Goal: Information Seeking & Learning: Learn about a topic

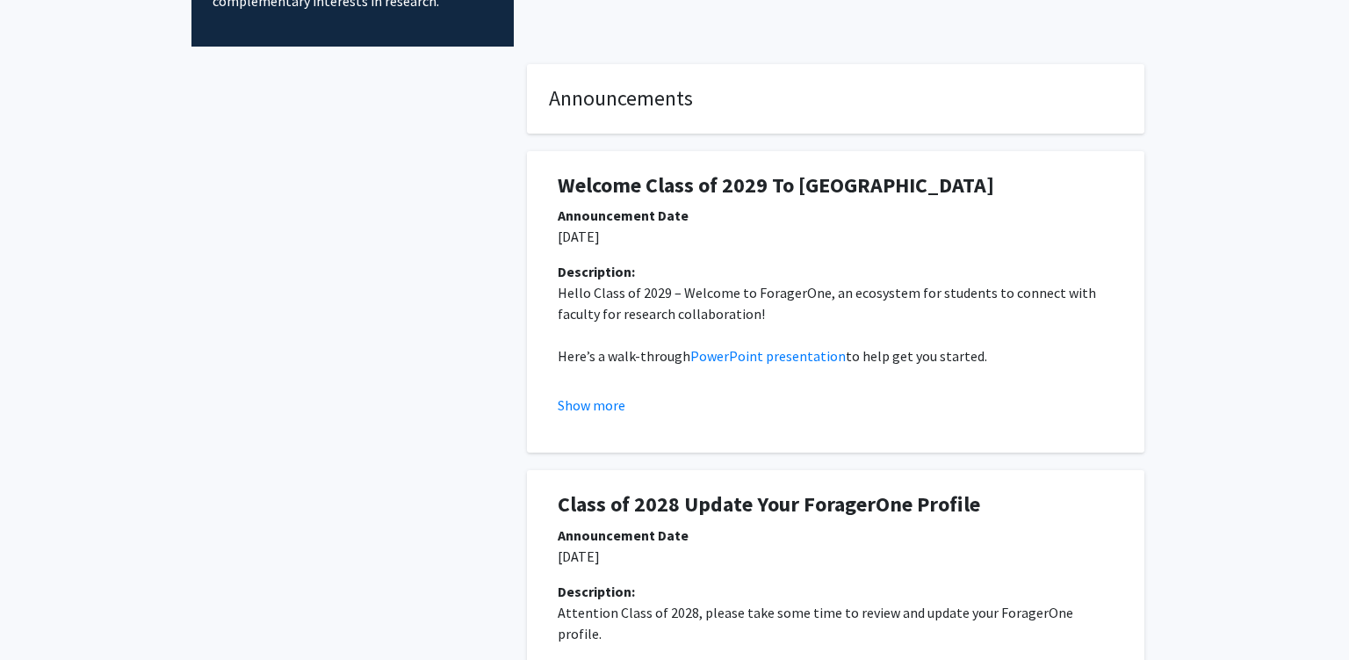
scroll to position [278, 0]
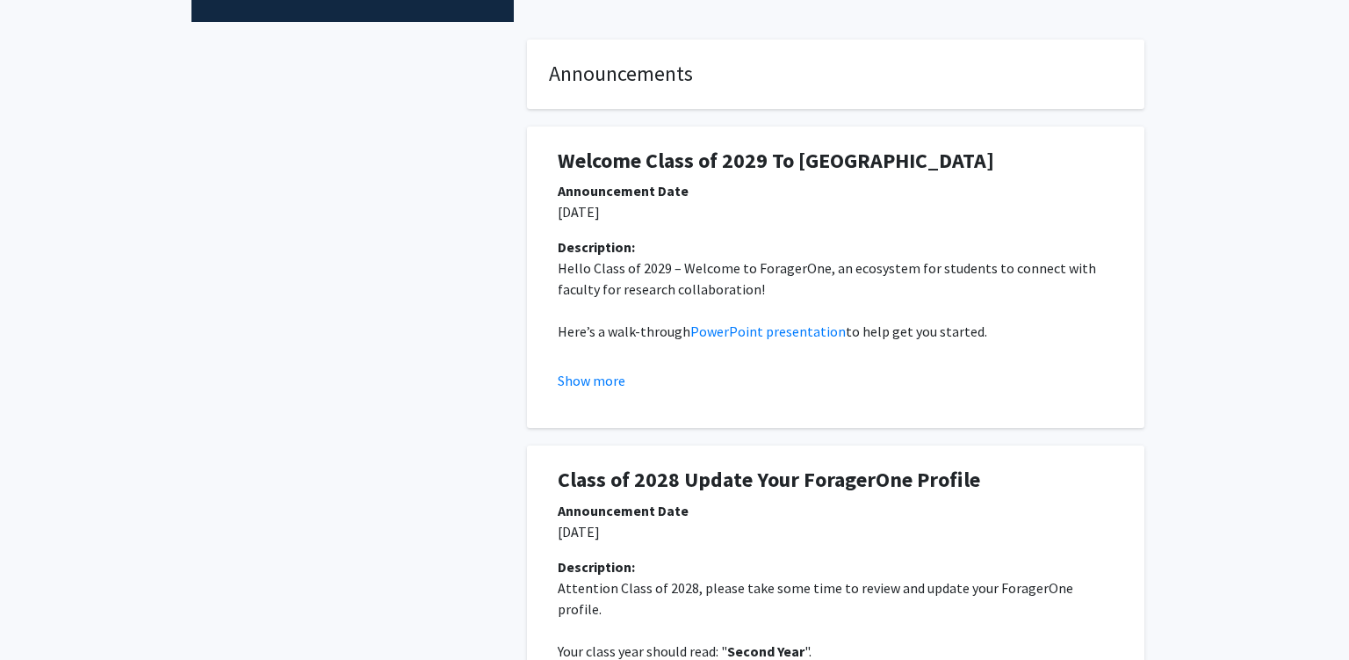
click at [588, 212] on p "[DATE]" at bounding box center [836, 211] width 556 height 21
click at [731, 247] on div "Description:" at bounding box center [836, 246] width 556 height 21
click at [722, 276] on p "Hello Class of 2029 – Welcome to ForagerOne, an ecosystem for students to conne…" at bounding box center [836, 278] width 556 height 42
drag, startPoint x: 722, startPoint y: 276, endPoint x: 822, endPoint y: 276, distance: 100.1
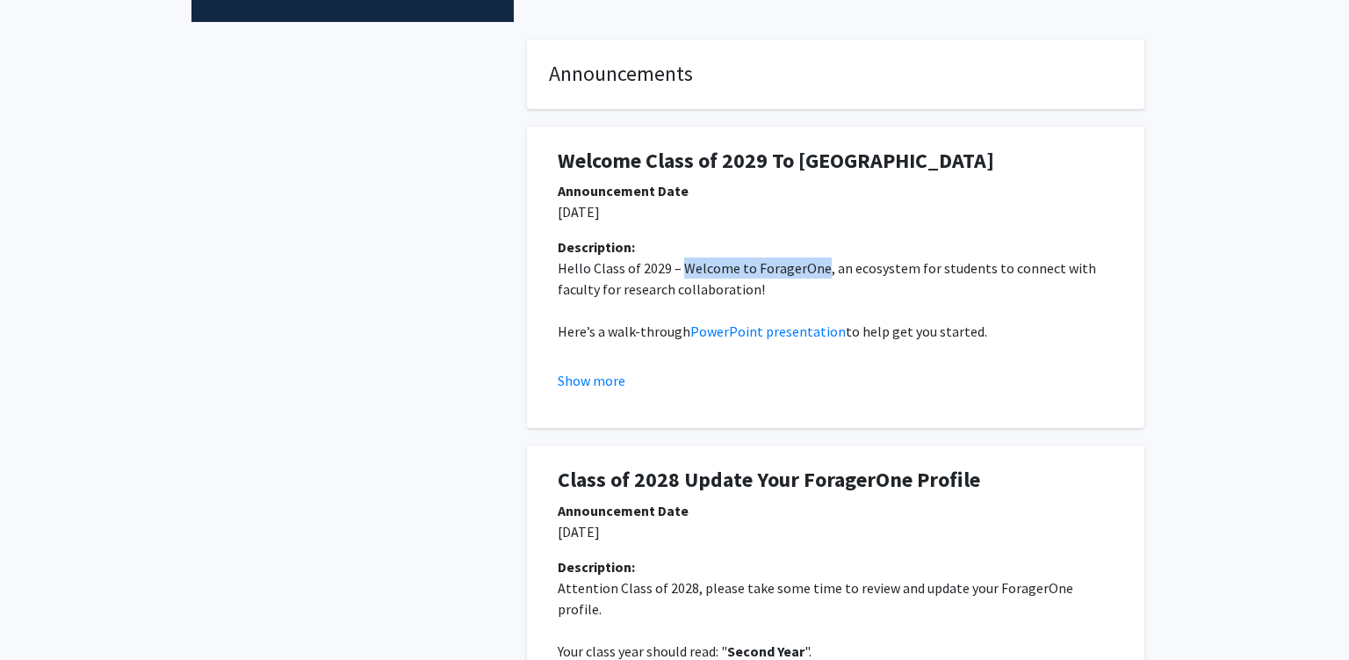
click at [822, 276] on p "Hello Class of 2029 – Welcome to ForagerOne, an ecosystem for students to conne…" at bounding box center [836, 278] width 556 height 42
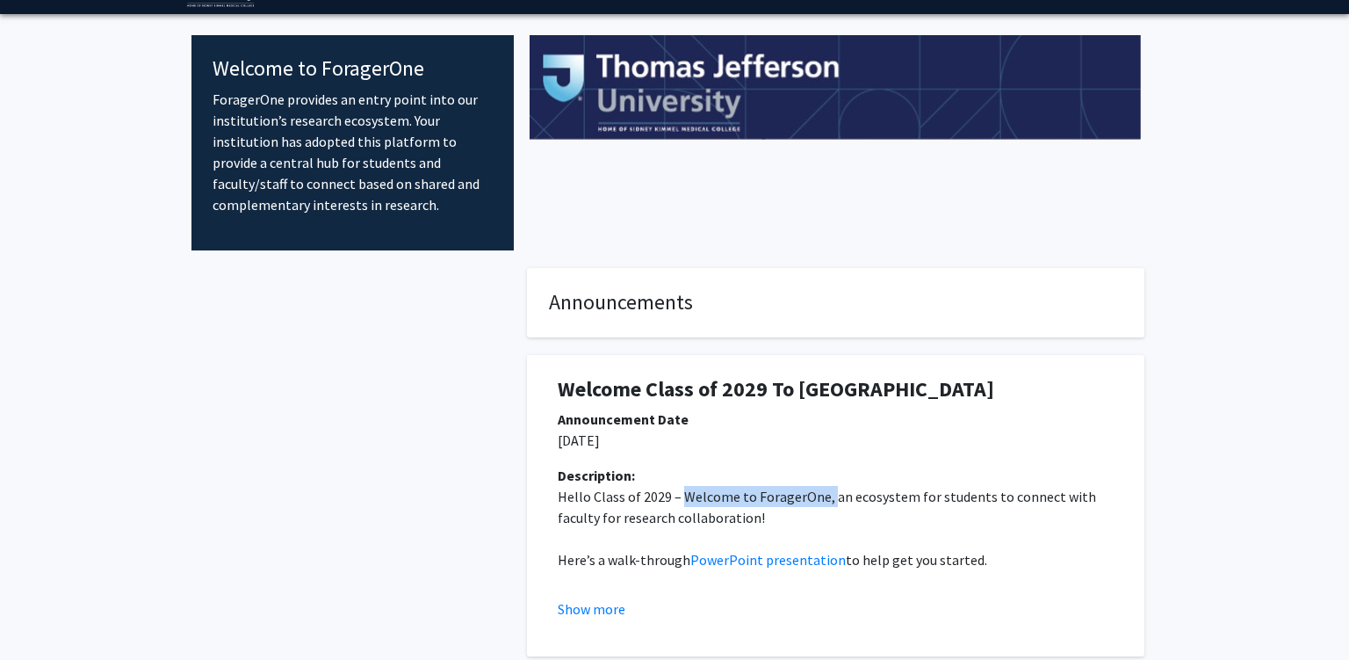
scroll to position [0, 0]
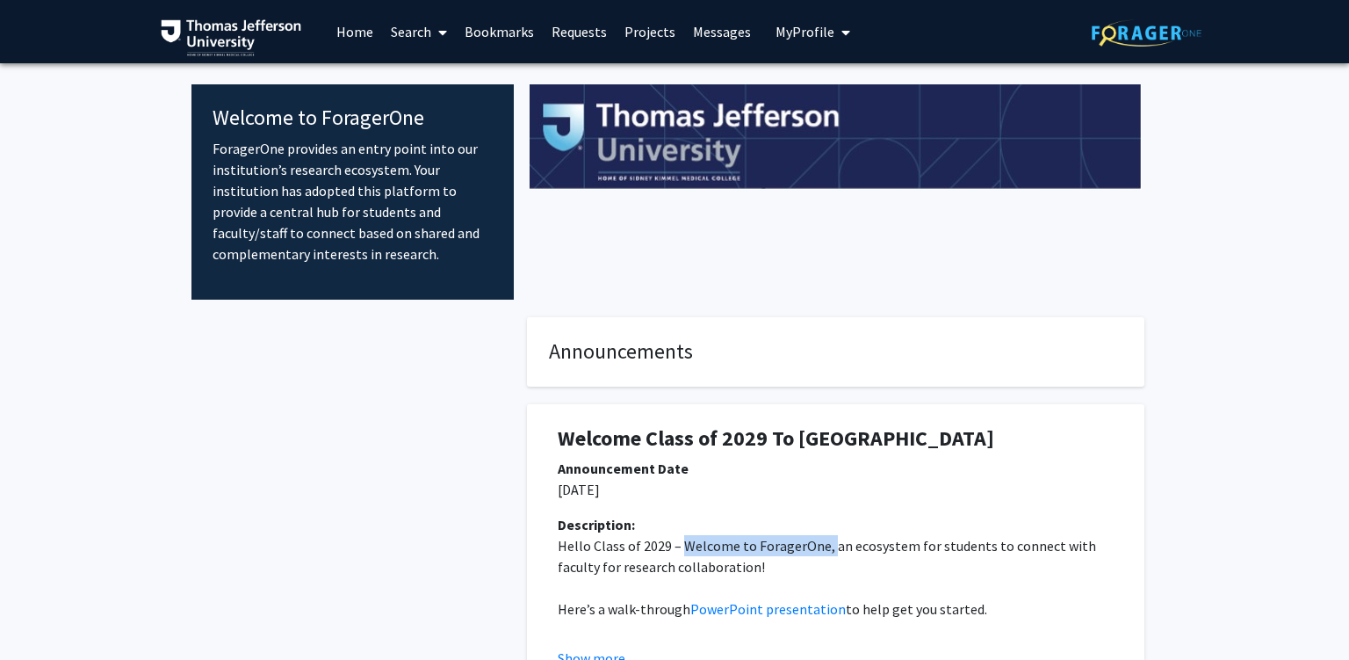
click at [664, 39] on link "Projects" at bounding box center [650, 31] width 68 height 61
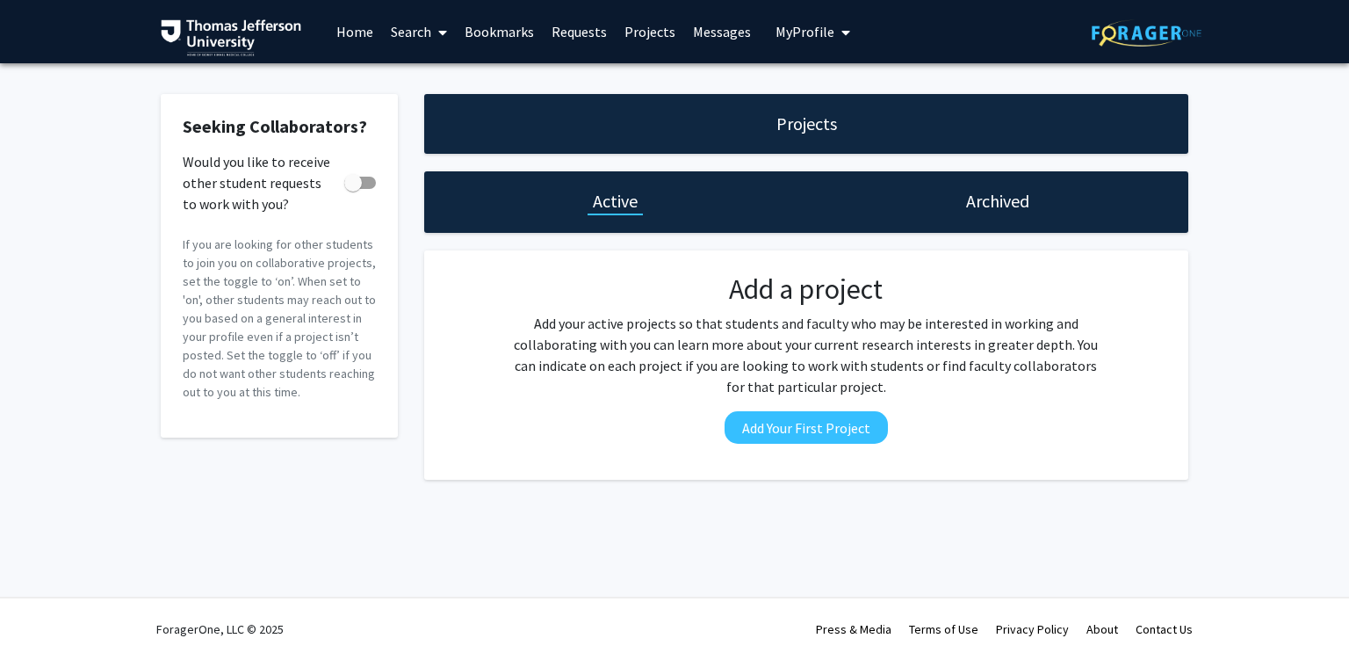
click at [578, 32] on link "Requests" at bounding box center [579, 31] width 73 height 61
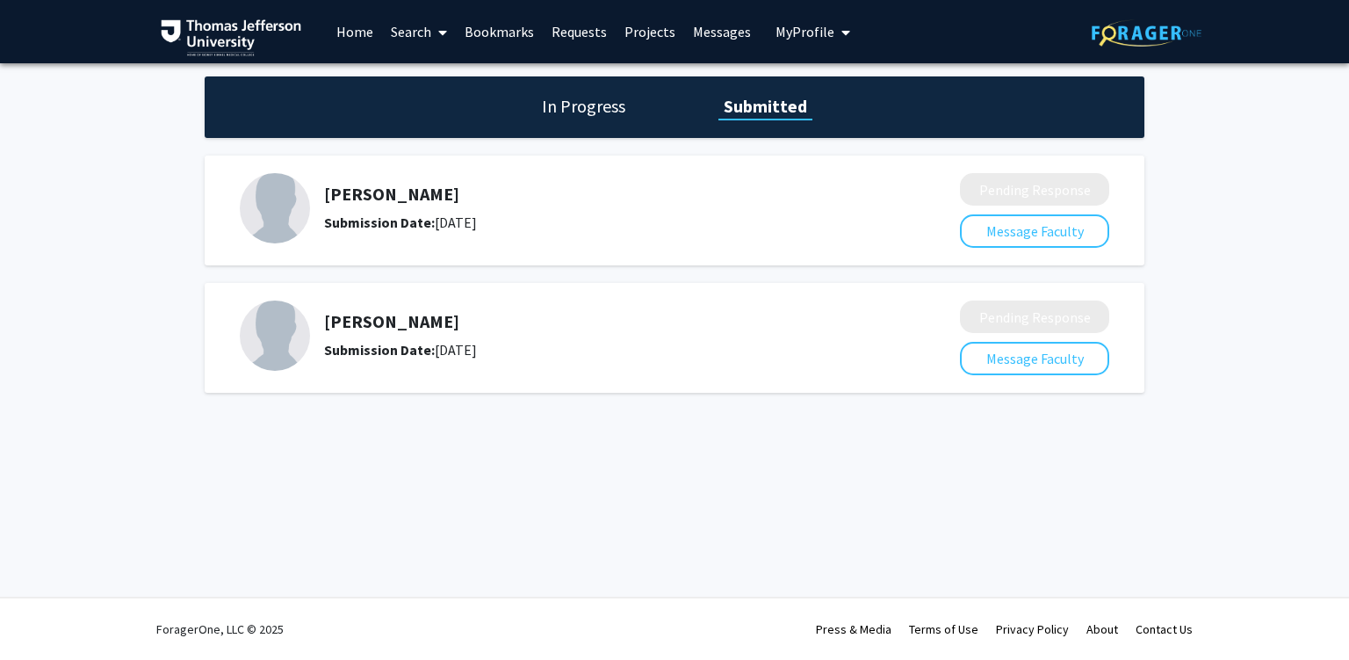
drag, startPoint x: 469, startPoint y: 245, endPoint x: 472, endPoint y: 227, distance: 18.8
click at [470, 242] on div "[PERSON_NAME] Submission Date: [DATE]" at bounding box center [588, 208] width 696 height 70
click at [472, 223] on div "Submission Date: [DATE]" at bounding box center [595, 222] width 543 height 21
drag, startPoint x: 472, startPoint y: 221, endPoint x: 741, endPoint y: 234, distance: 269.0
click at [595, 221] on div "Submission Date: [DATE]" at bounding box center [595, 222] width 543 height 21
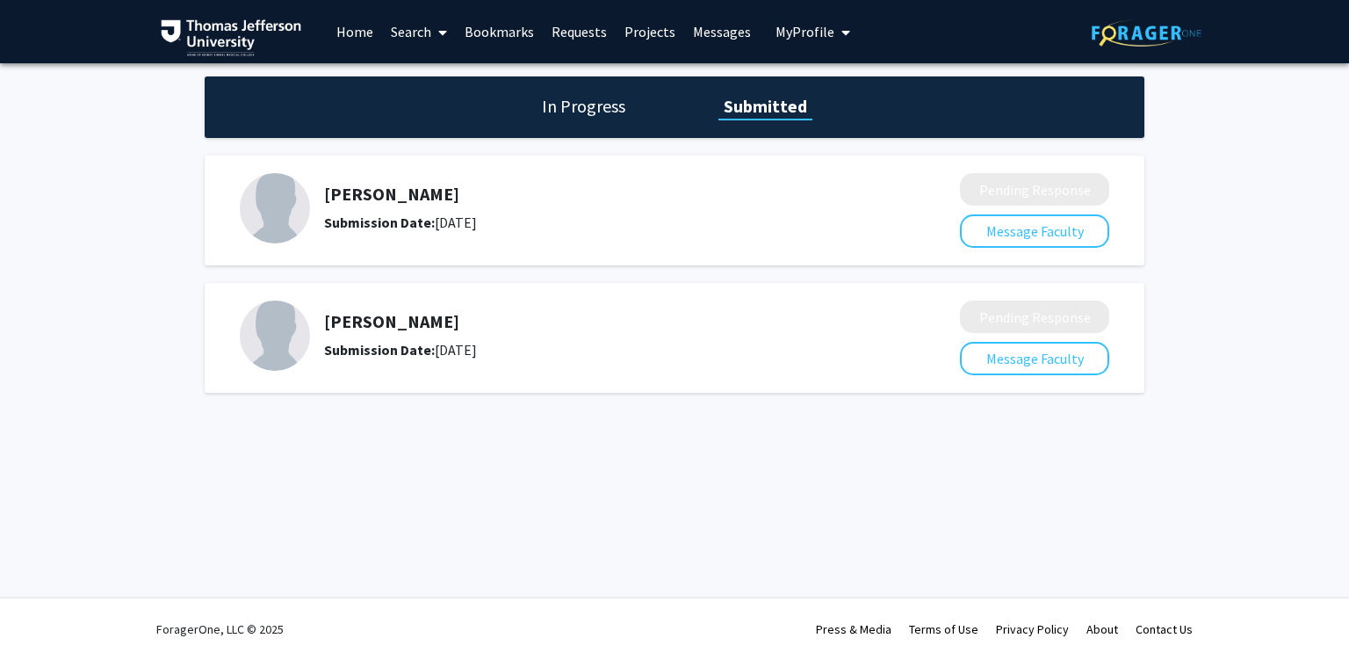
click at [730, 233] on div "[PERSON_NAME] Submission Date: [DATE]" at bounding box center [588, 208] width 696 height 70
